Goal: Transaction & Acquisition: Purchase product/service

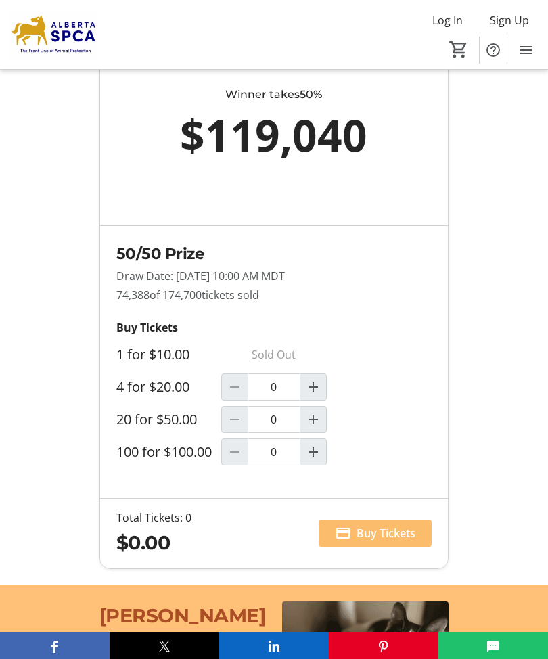
scroll to position [1132, 0]
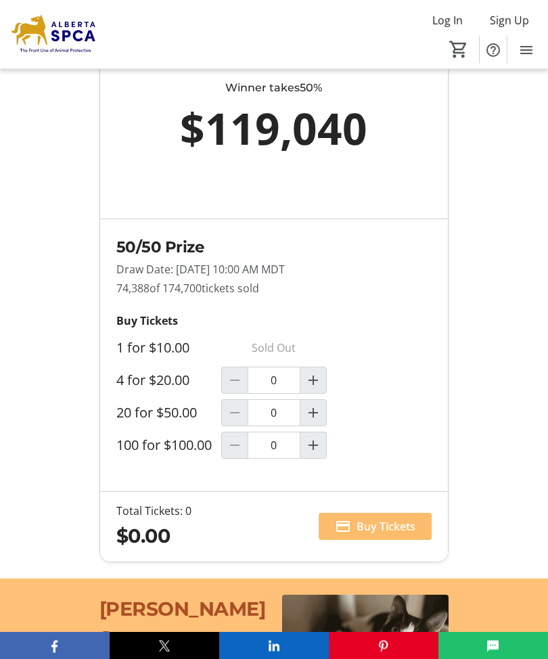
click at [316, 416] on span "Increment by one" at bounding box center [314, 414] width 26 height 26
type input "1"
click at [384, 523] on span at bounding box center [375, 526] width 113 height 32
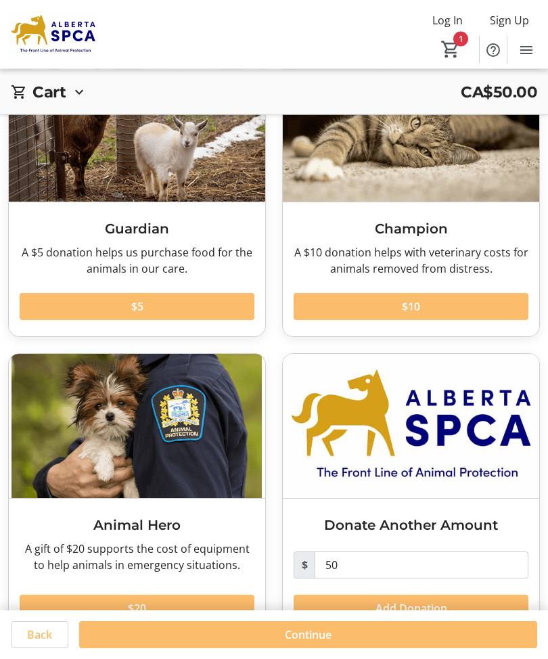
scroll to position [108, 0]
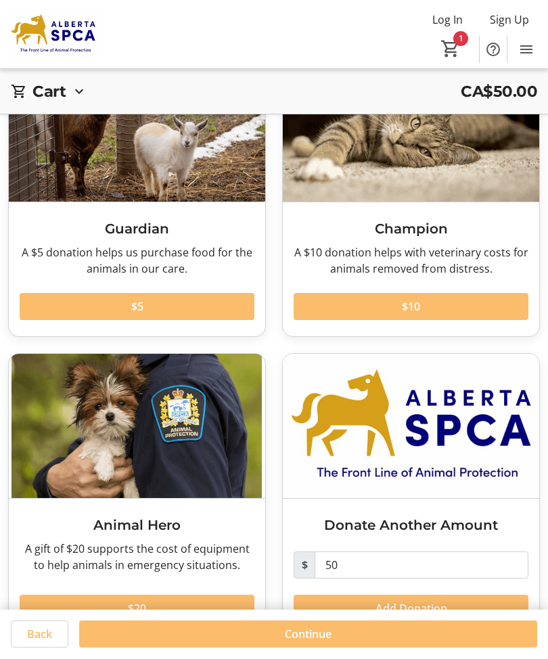
click at [309, 651] on span at bounding box center [308, 635] width 458 height 32
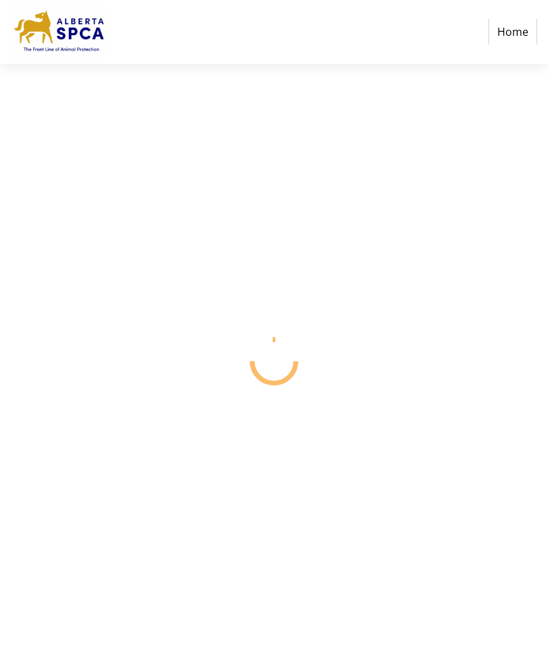
select select "CA"
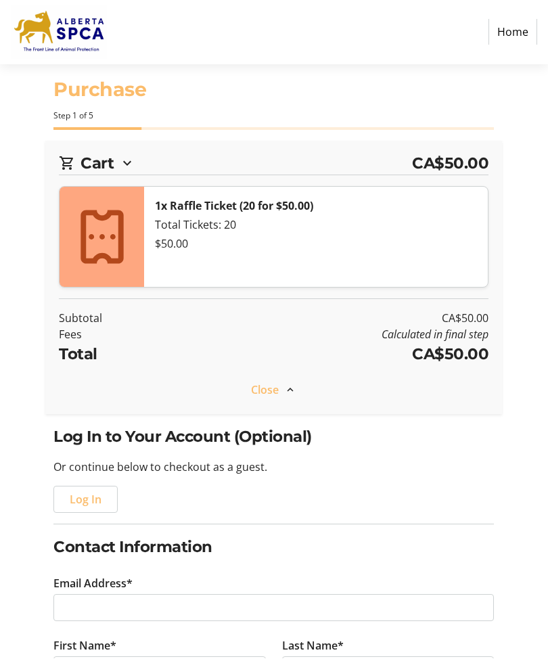
scroll to position [1, 0]
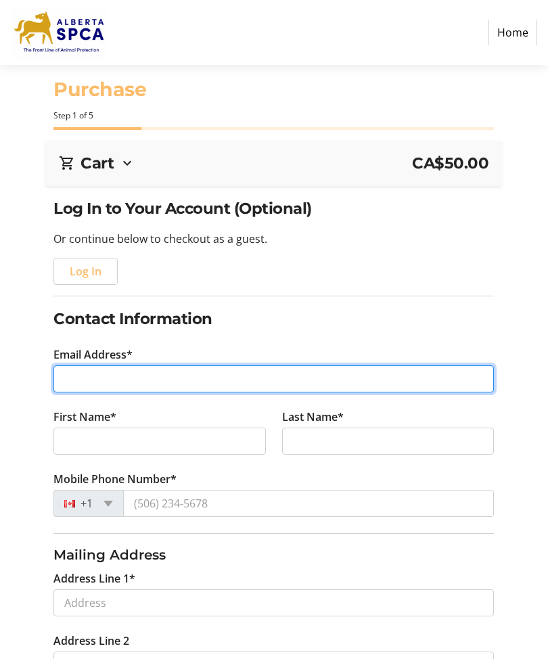
click at [89, 377] on input "Email Address*" at bounding box center [273, 379] width 441 height 27
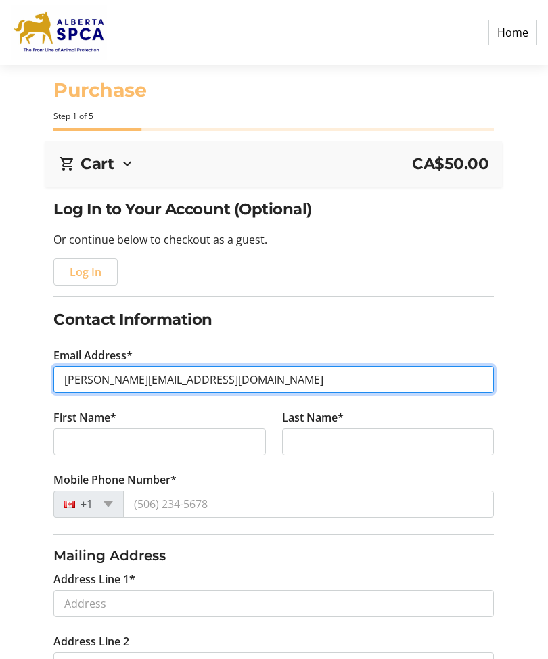
type input "[PERSON_NAME][EMAIL_ADDRESS][DOMAIN_NAME]"
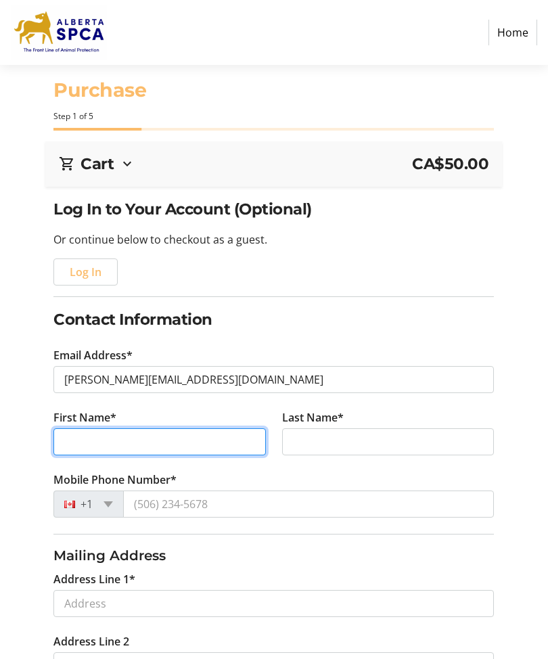
click at [146, 442] on input "First Name*" at bounding box center [159, 441] width 213 height 27
type input "[PERSON_NAME]"
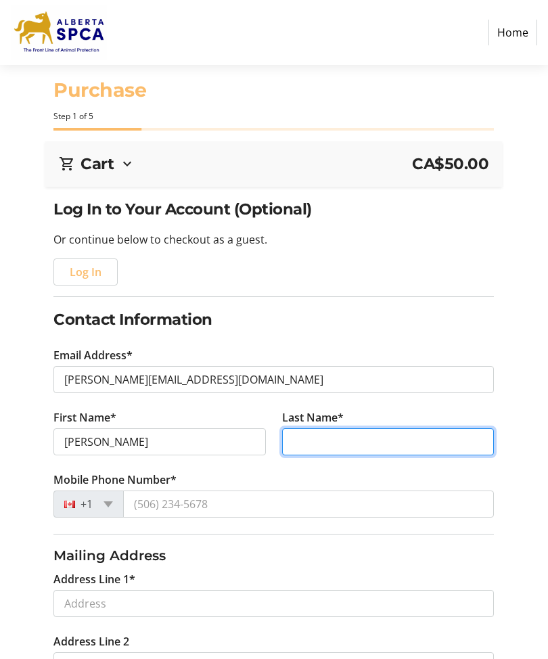
click at [330, 437] on input "Last Name*" at bounding box center [388, 441] width 213 height 27
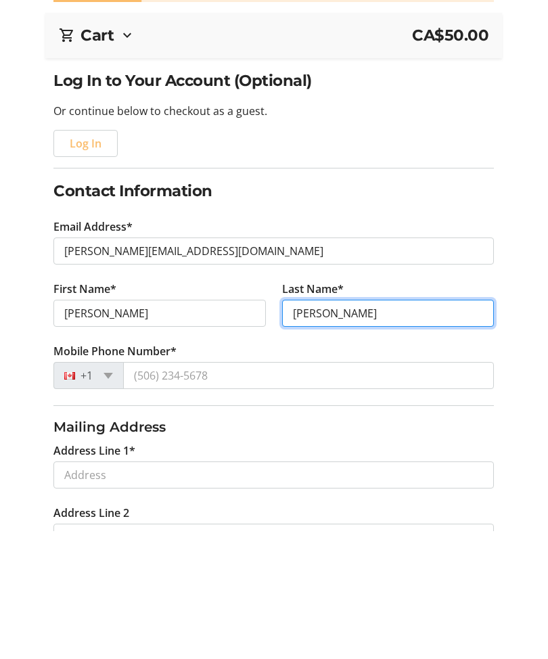
type input "[PERSON_NAME]"
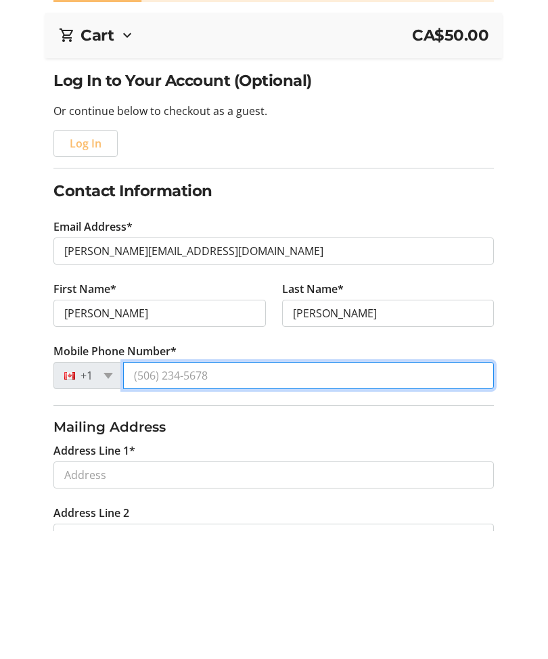
click at [200, 491] on input "Mobile Phone Number*" at bounding box center [308, 504] width 371 height 27
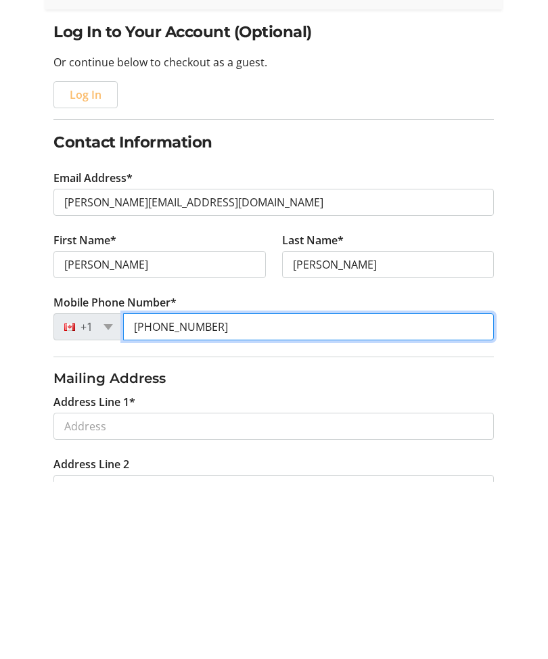
type input "[PHONE_NUMBER]"
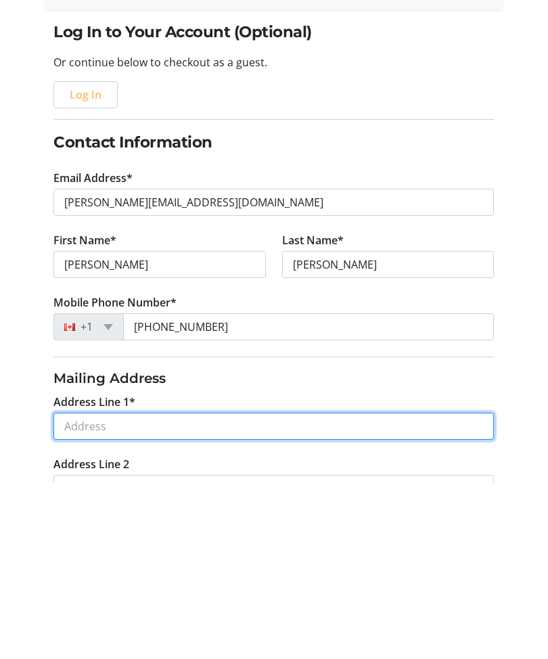
click at [156, 590] on input "Address Line 1*" at bounding box center [273, 603] width 441 height 27
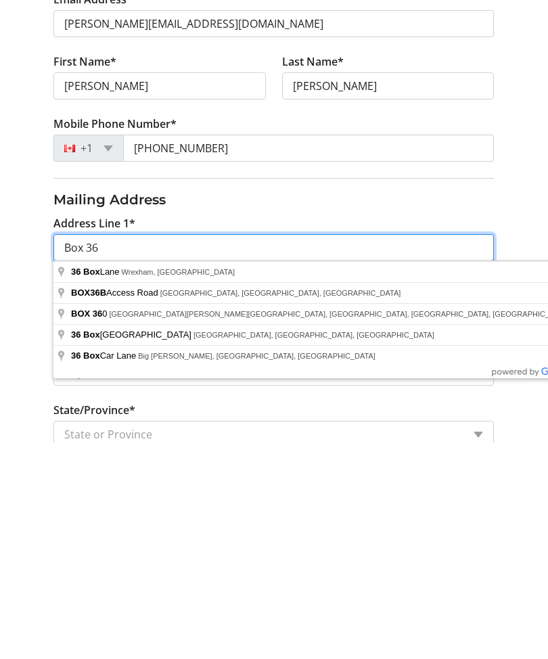
scroll to position [148, 0]
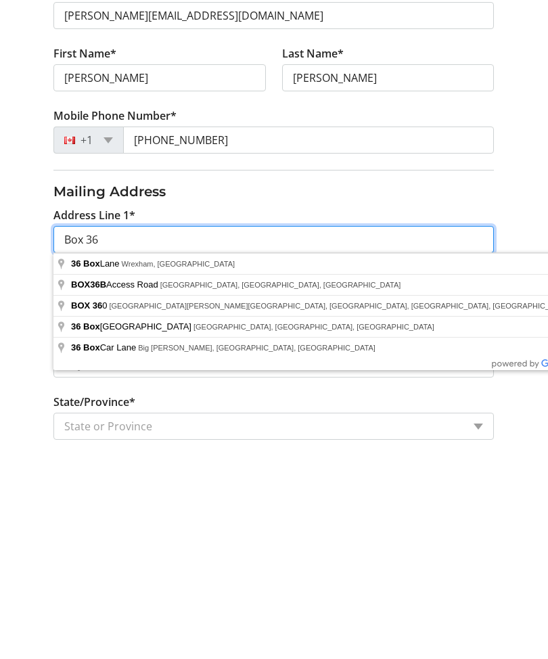
type input "Box 36"
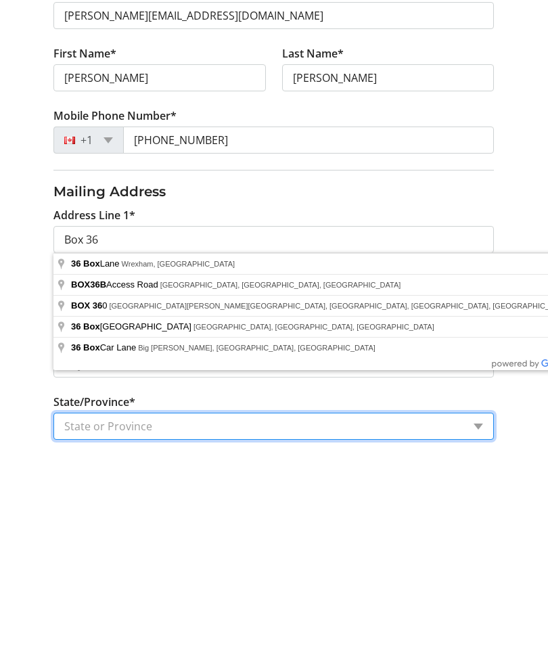
click at [219, 629] on select "State or Province State or Province [GEOGRAPHIC_DATA] [GEOGRAPHIC_DATA] [GEOGRA…" at bounding box center [273, 642] width 441 height 27
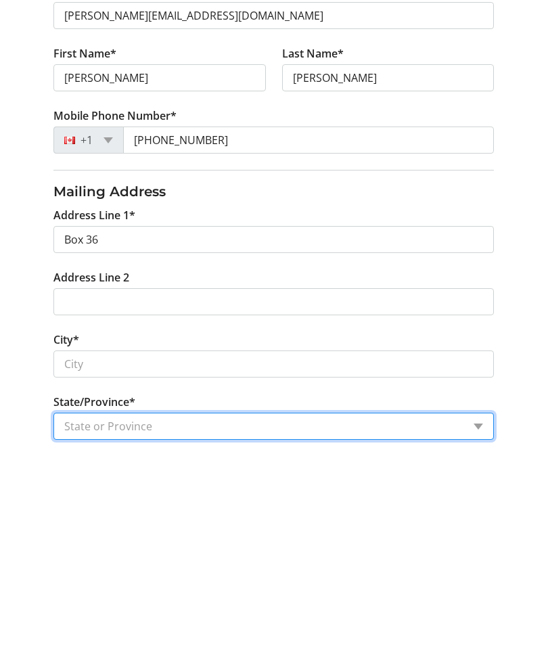
scroll to position [365, 0]
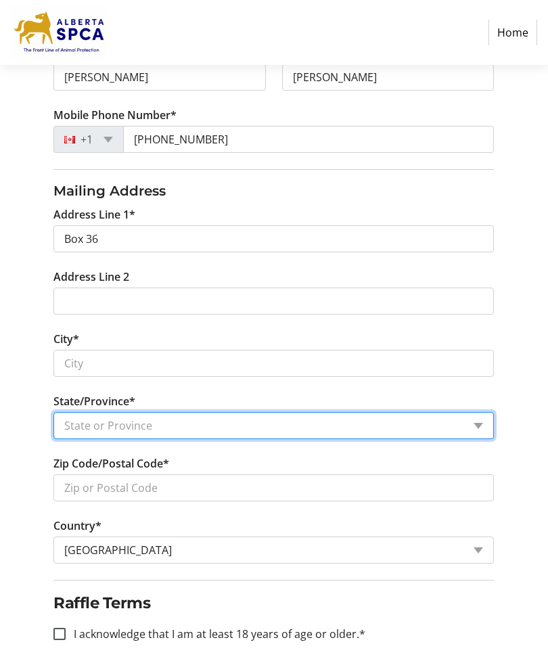
select select "AB"
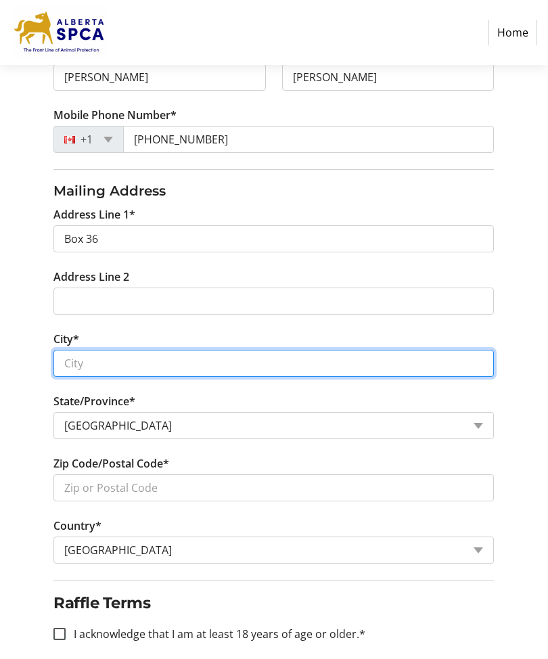
click at [158, 361] on input "City*" at bounding box center [273, 363] width 441 height 27
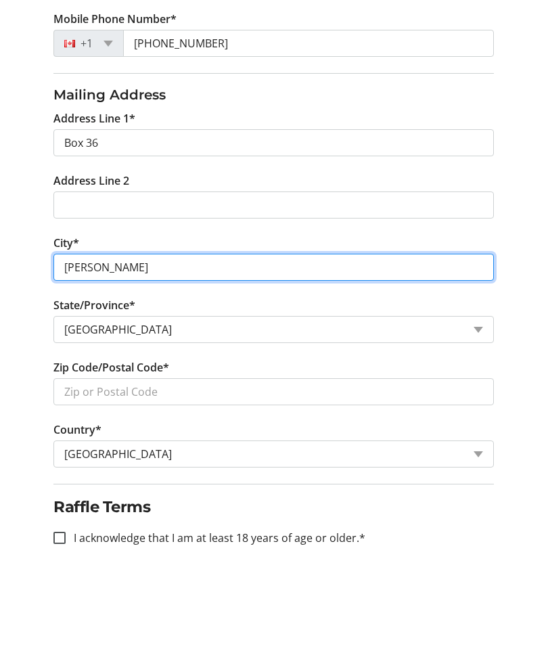
type input "[PERSON_NAME]"
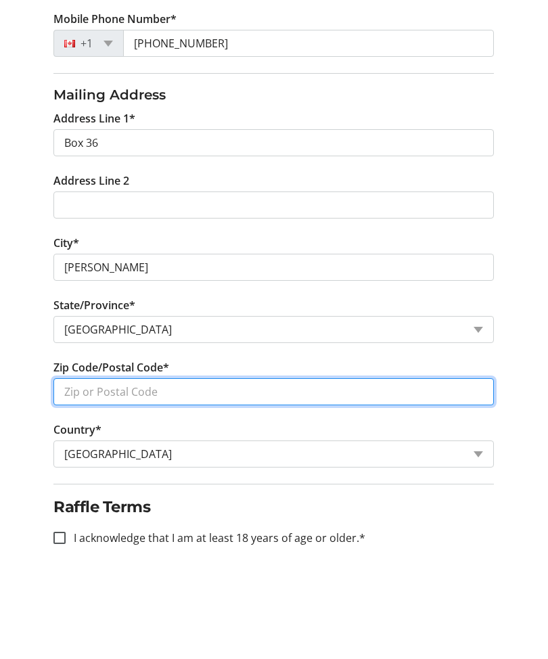
click at [163, 475] on input "Zip Code/Postal Code*" at bounding box center [273, 488] width 441 height 27
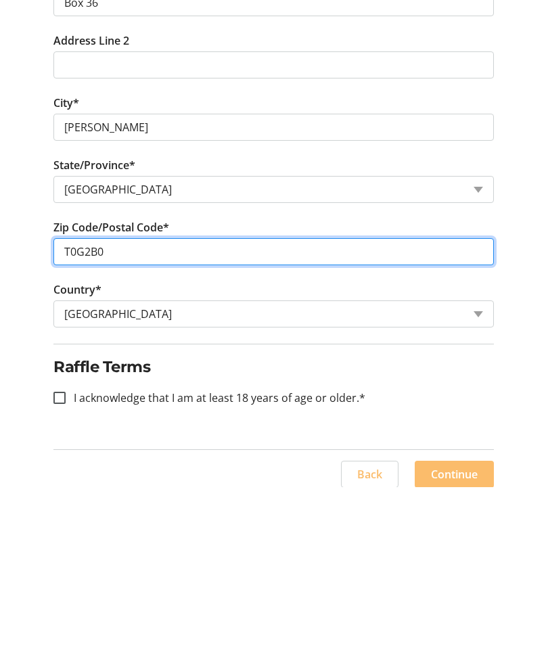
scroll to position [439, 0]
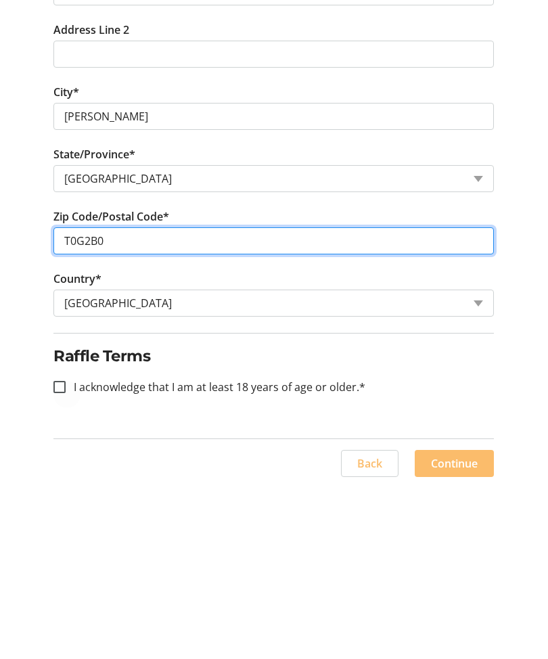
type input "T0G2B0"
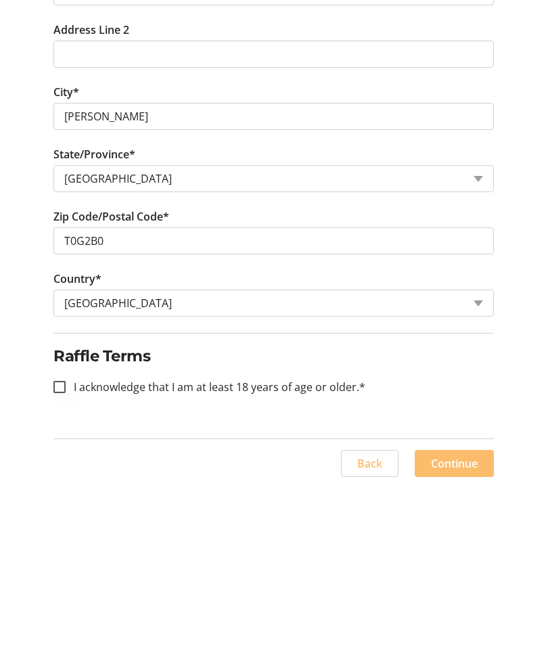
click at [52, 543] on div at bounding box center [59, 559] width 32 height 32
checkbox input "true"
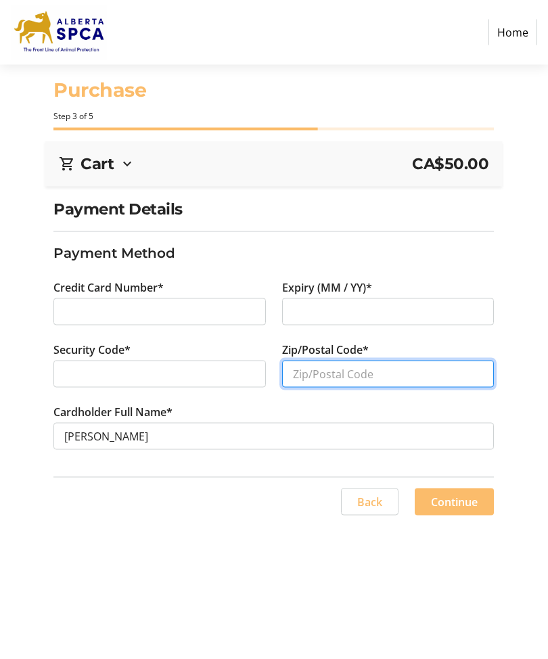
click at [328, 380] on input "Zip/Postal Code*" at bounding box center [388, 374] width 213 height 27
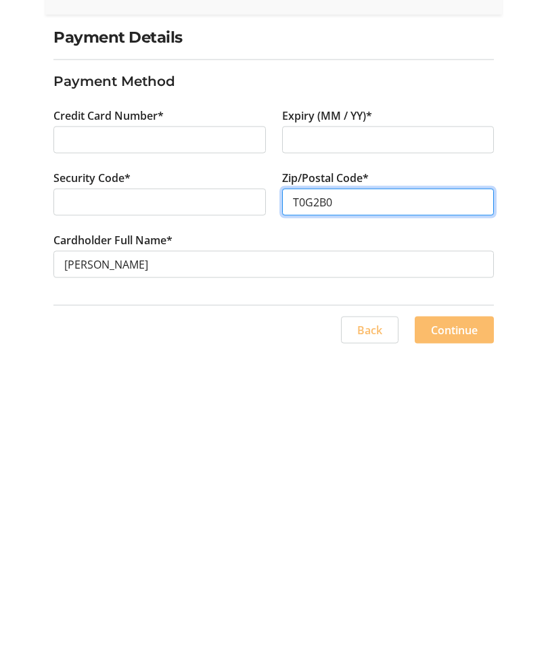
scroll to position [28, 0]
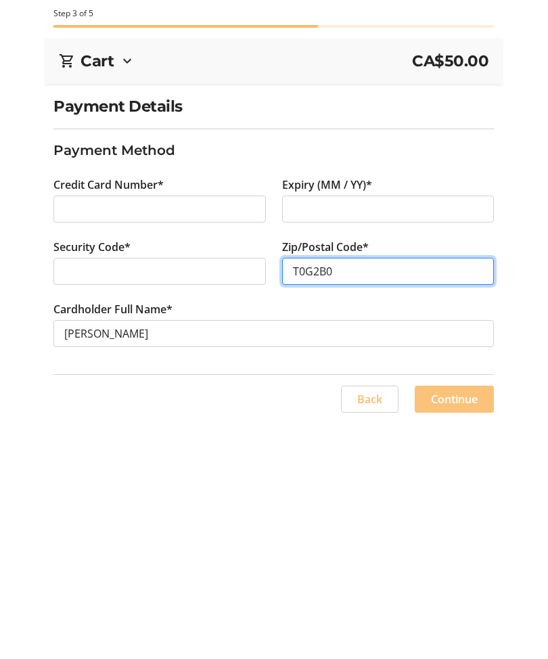
type input "T0G2B0"
click at [467, 494] on span "Continue" at bounding box center [454, 502] width 47 height 16
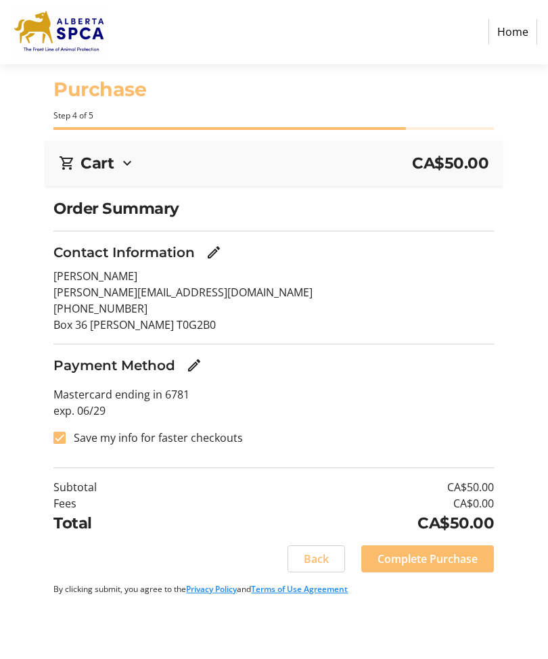
click at [410, 558] on span "Complete Purchase" at bounding box center [428, 560] width 100 height 16
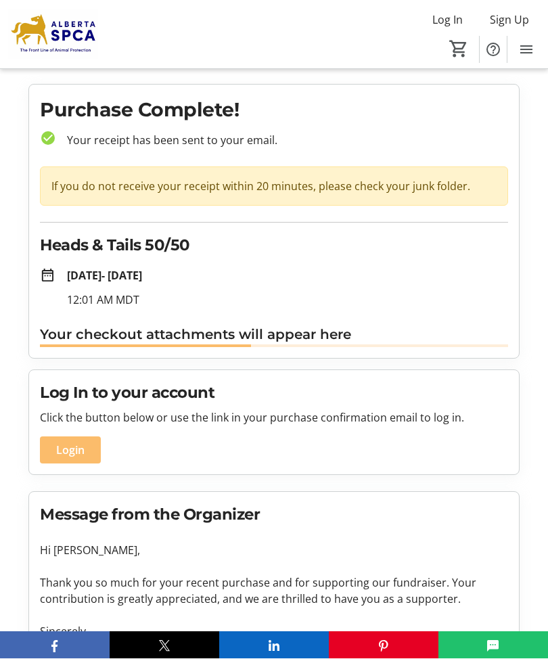
scroll to position [1, 0]
